Goal: Task Accomplishment & Management: Use online tool/utility

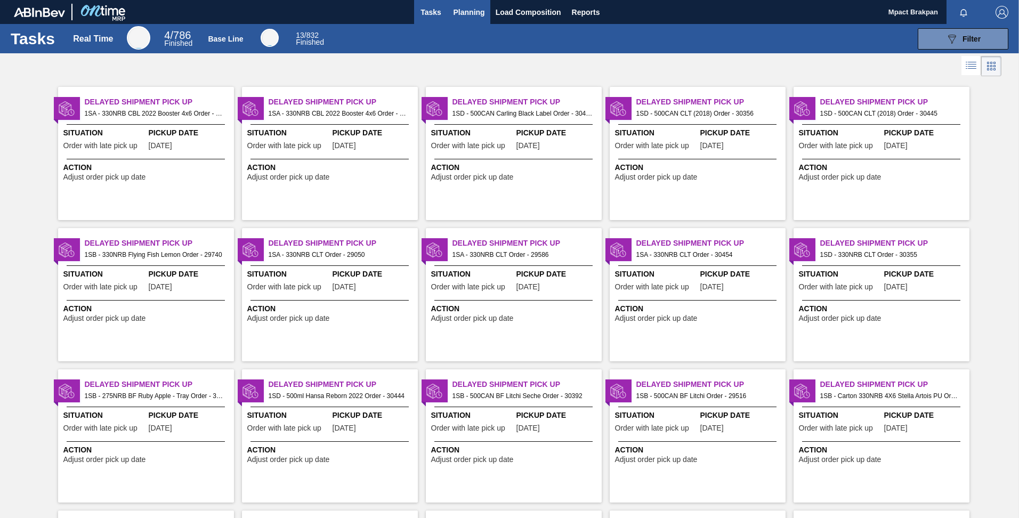
click at [458, 12] on span "Planning" at bounding box center [469, 12] width 31 height 13
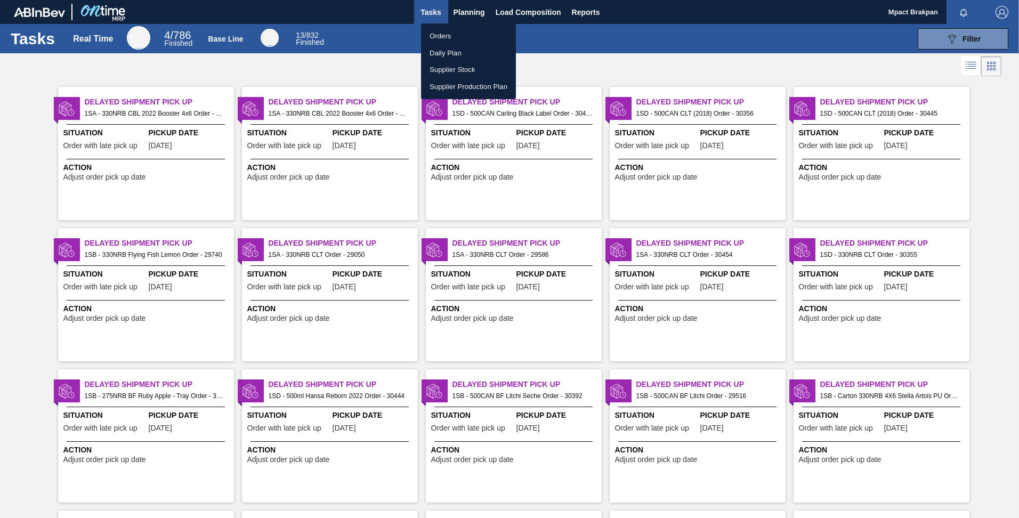
click at [442, 34] on li "Orders" at bounding box center [468, 36] width 95 height 17
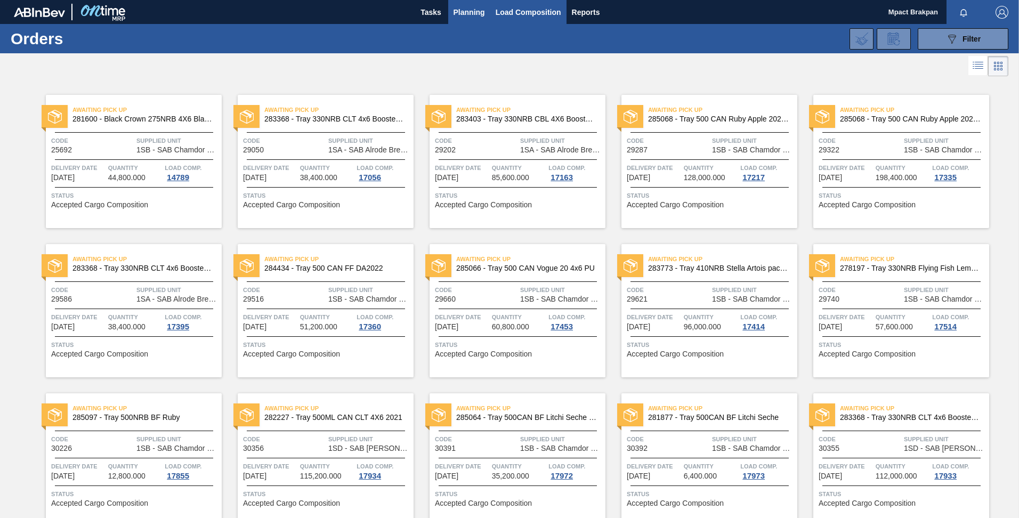
click at [512, 14] on span "Load Composition" at bounding box center [529, 12] width 66 height 13
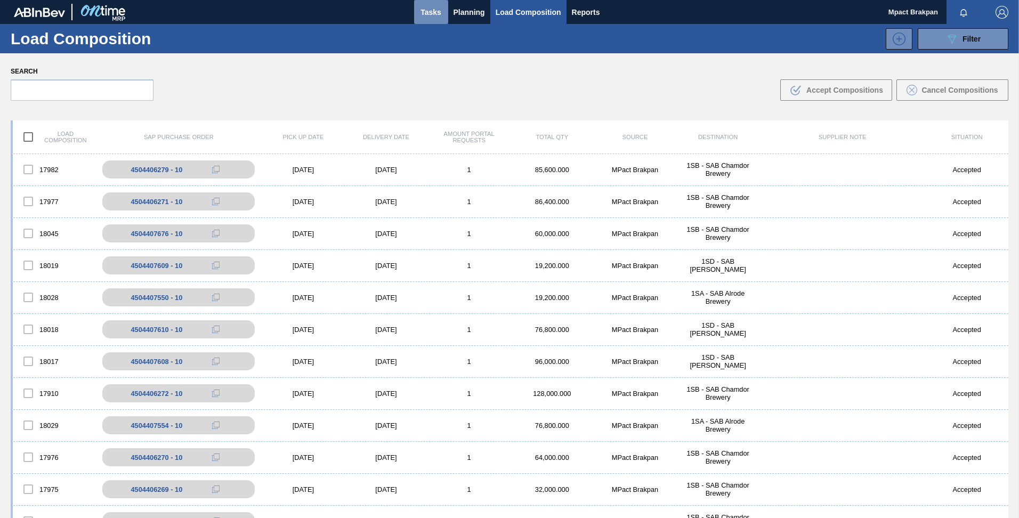
click at [422, 8] on span "Tasks" at bounding box center [431, 12] width 23 height 13
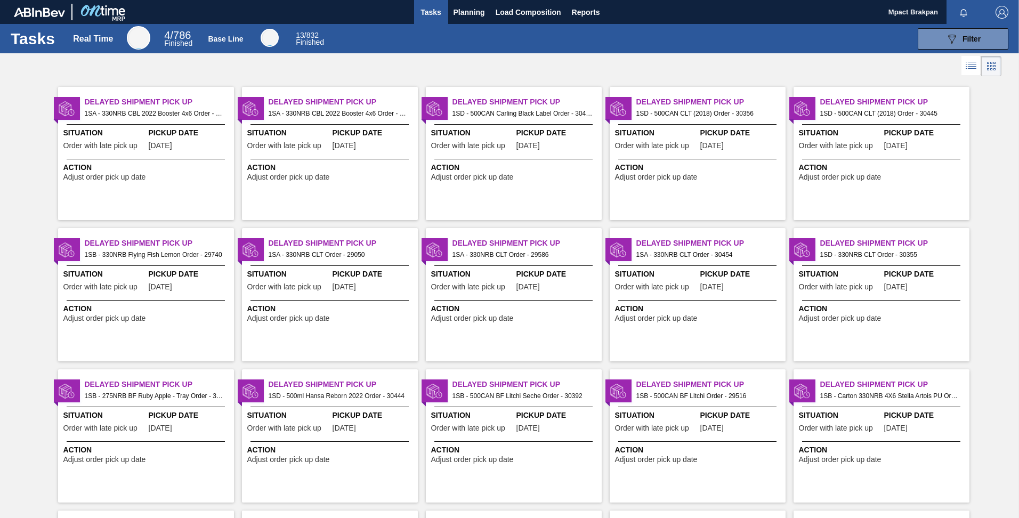
scroll to position [435, 0]
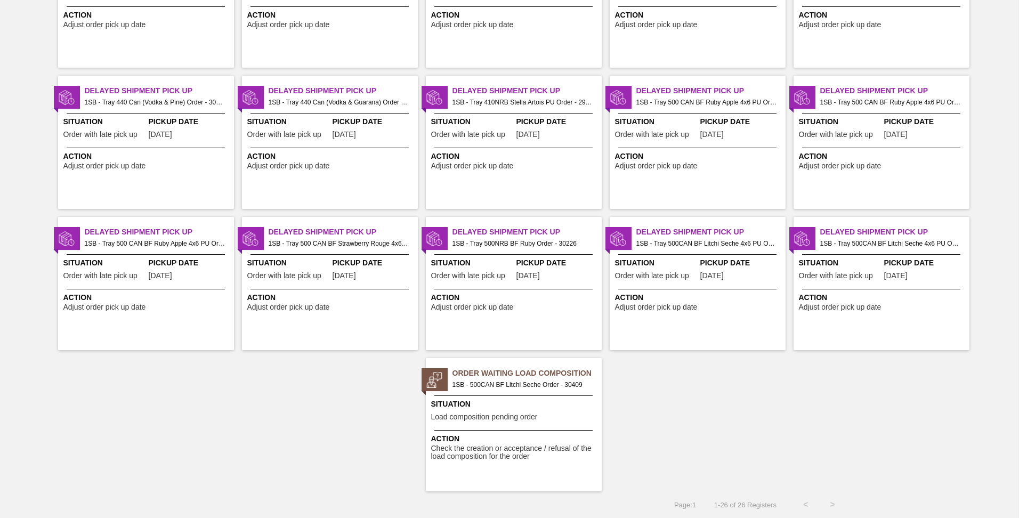
click at [539, 422] on div "Situation Load composition pending order" at bounding box center [515, 412] width 168 height 26
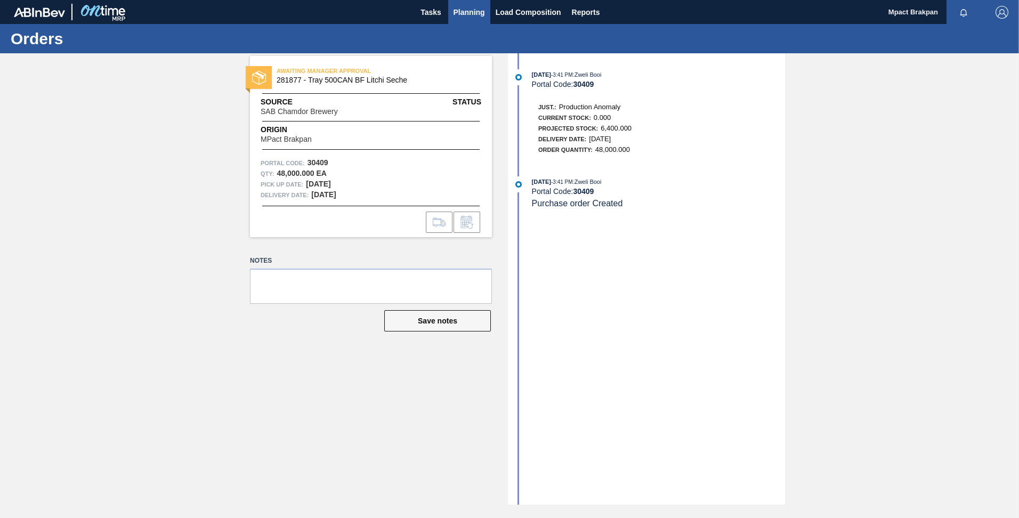
click at [464, 7] on span "Planning" at bounding box center [469, 12] width 31 height 13
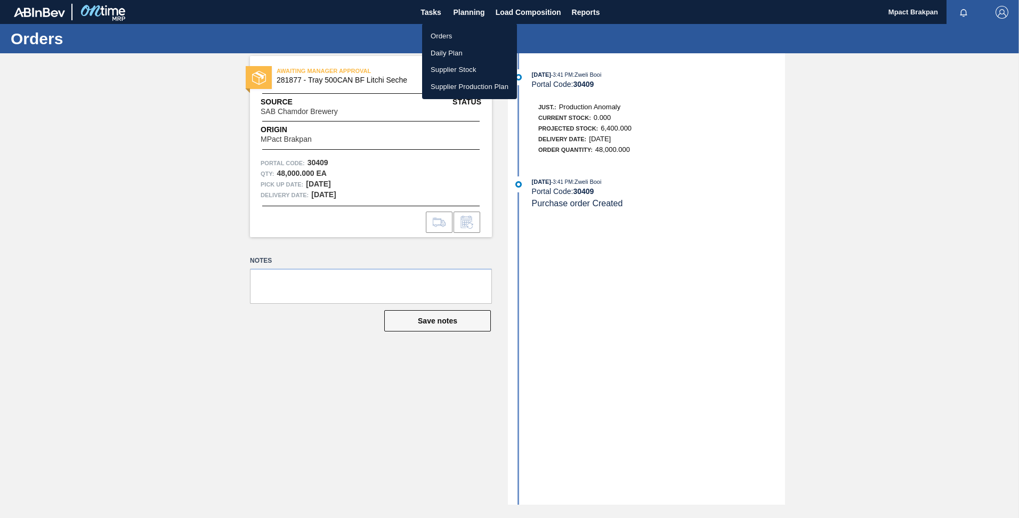
click at [442, 35] on li "Orders" at bounding box center [469, 36] width 95 height 17
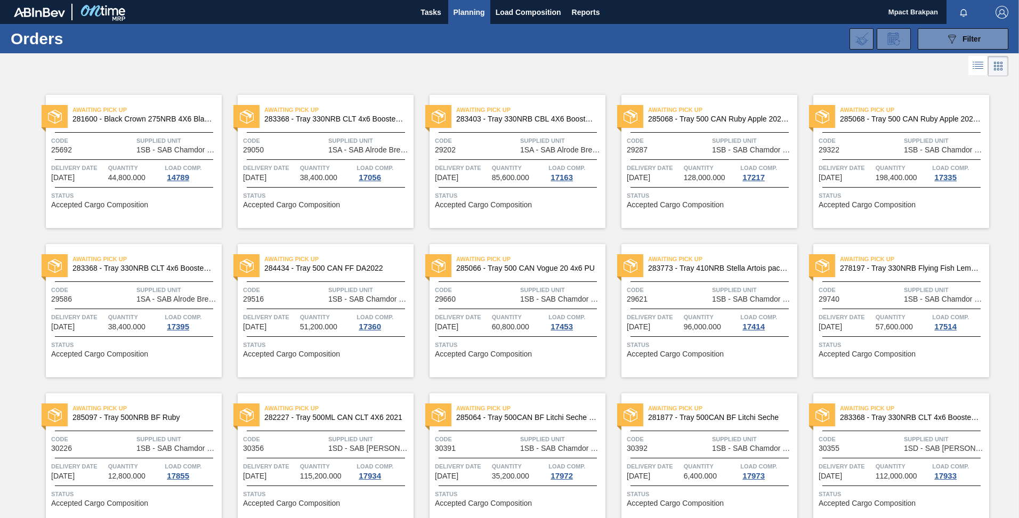
scroll to position [454, 0]
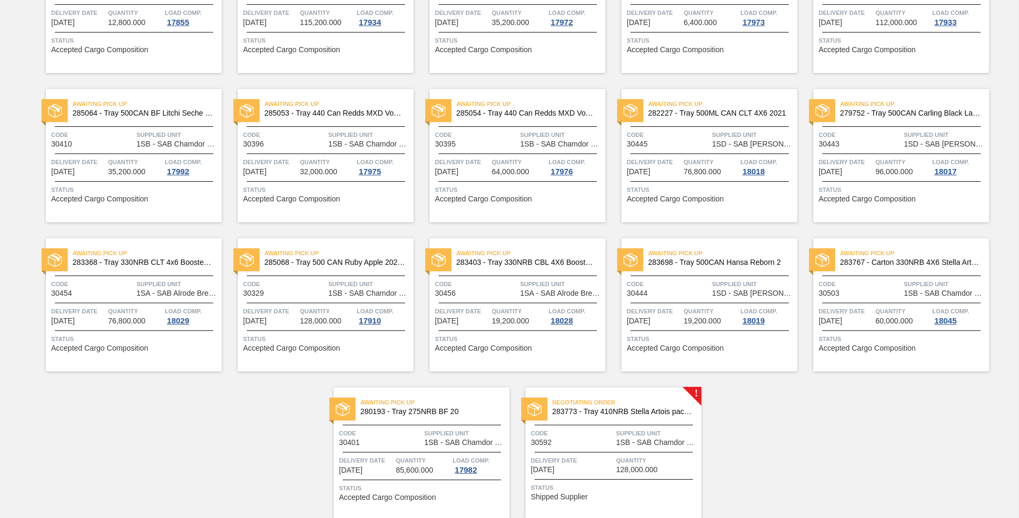
click at [628, 450] on div "Negotiating Order 283773 - Tray 410NRB Stella Artois pack Upgrade Code 30592 Su…" at bounding box center [614, 454] width 176 height 133
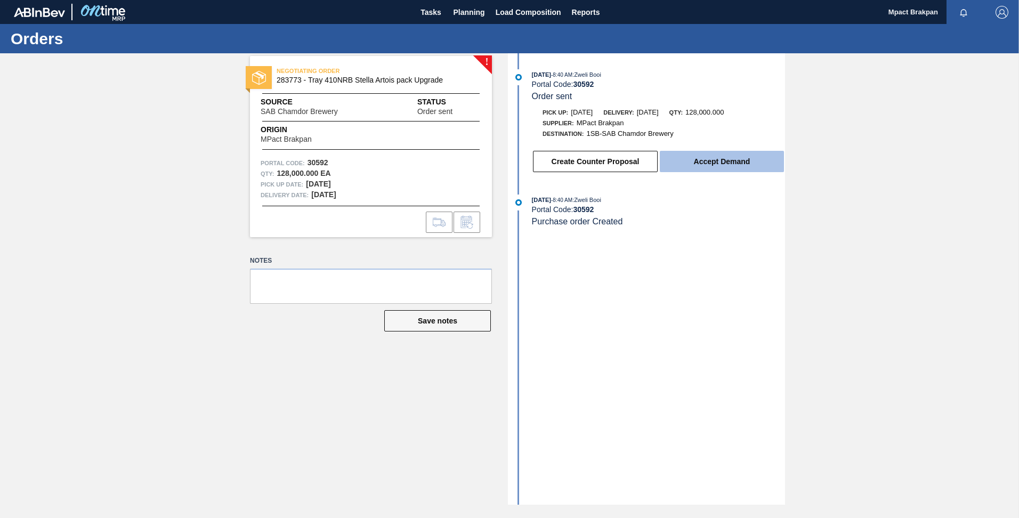
click at [710, 162] on button "Accept Demand" at bounding box center [722, 161] width 124 height 21
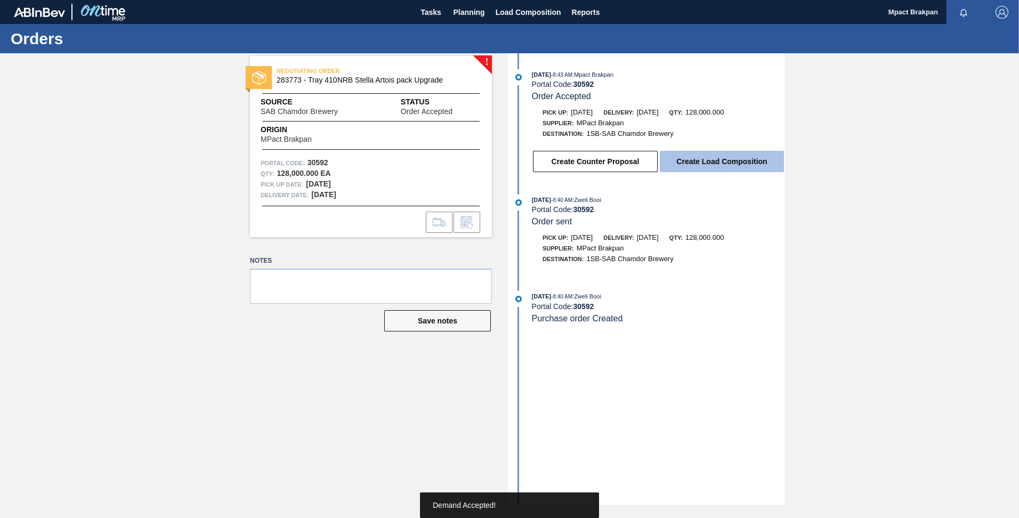
click at [719, 164] on button "Create Load Composition" at bounding box center [722, 161] width 124 height 21
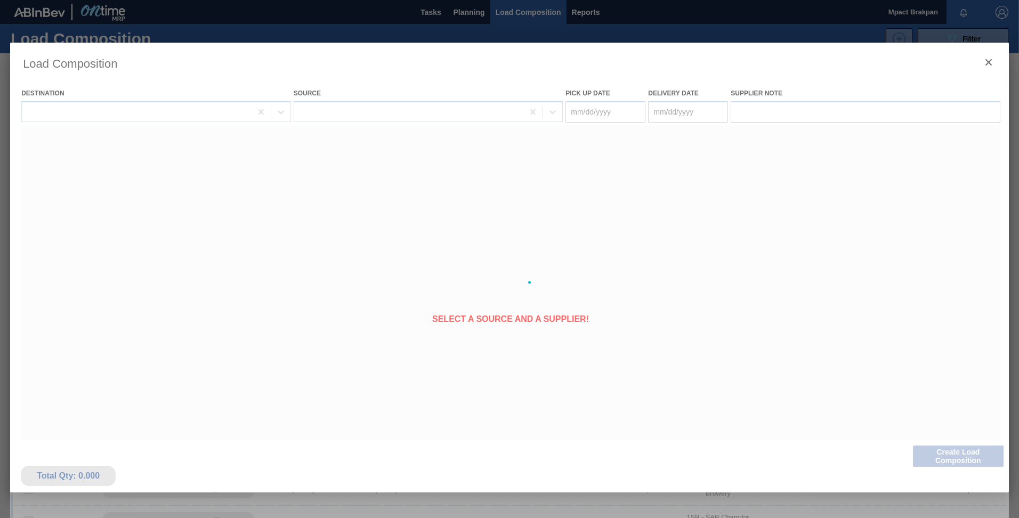
type Date "[DATE]"
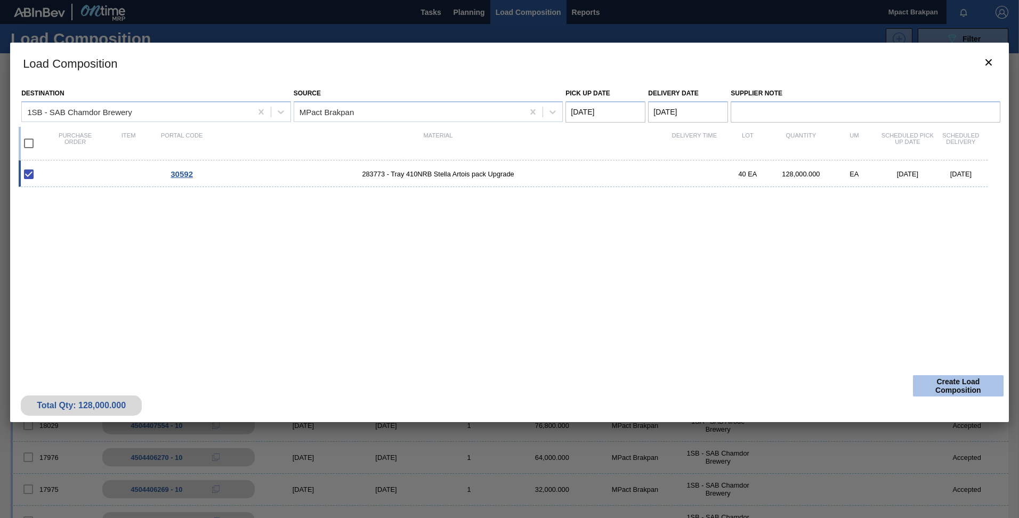
click at [961, 383] on button "Create Load Composition" at bounding box center [958, 385] width 91 height 21
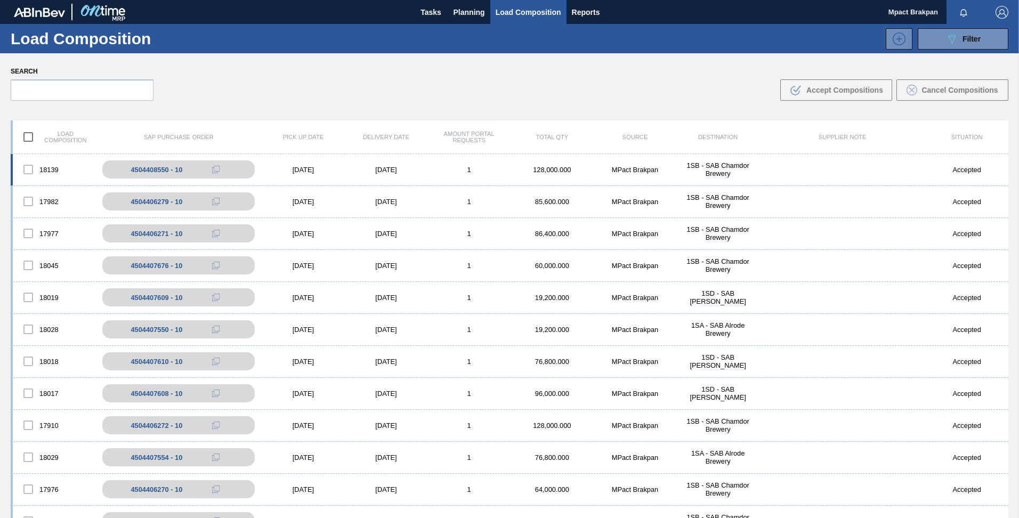
click at [310, 168] on div "[DATE]" at bounding box center [303, 170] width 83 height 8
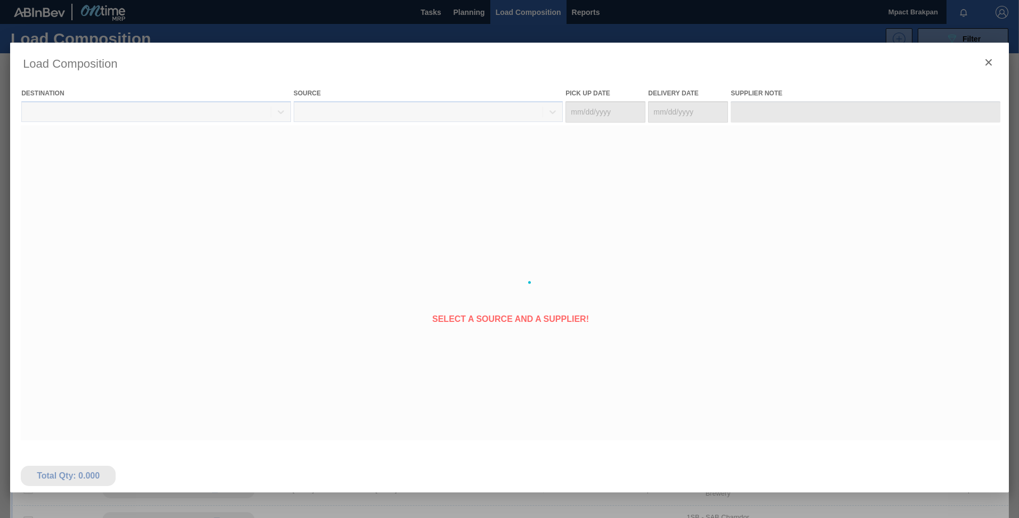
type Date "[DATE]"
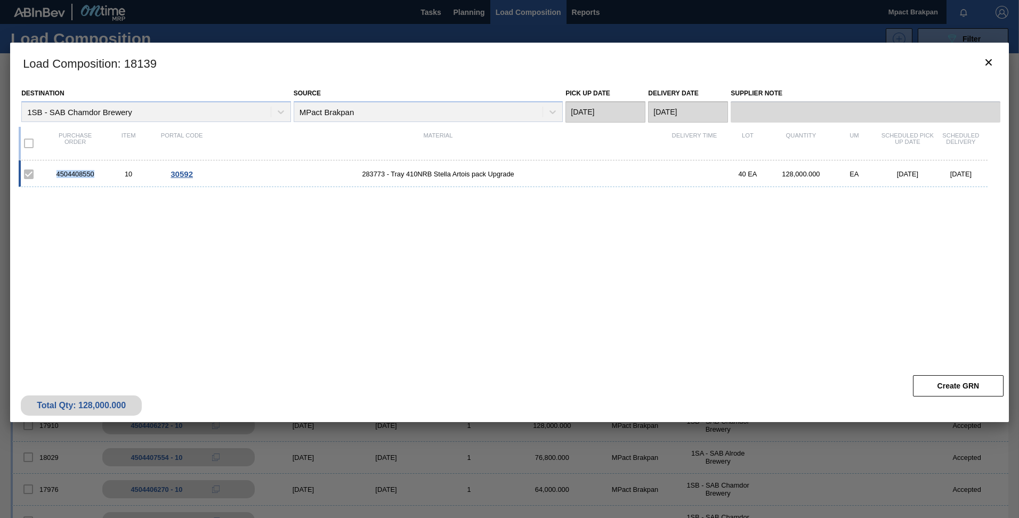
drag, startPoint x: 95, startPoint y: 174, endPoint x: 55, endPoint y: 174, distance: 40.0
click at [55, 174] on div "4504408550" at bounding box center [75, 174] width 53 height 8
drag, startPoint x: 55, startPoint y: 174, endPoint x: 63, endPoint y: 175, distance: 8.1
copy div "4504408550"
click at [171, 357] on div "Destination 1SB - SAB Chamdor Brewery Source MPact Brakpan Pick up Date [DATE] …" at bounding box center [509, 226] width 999 height 287
